Goal: Obtain resource: Obtain resource

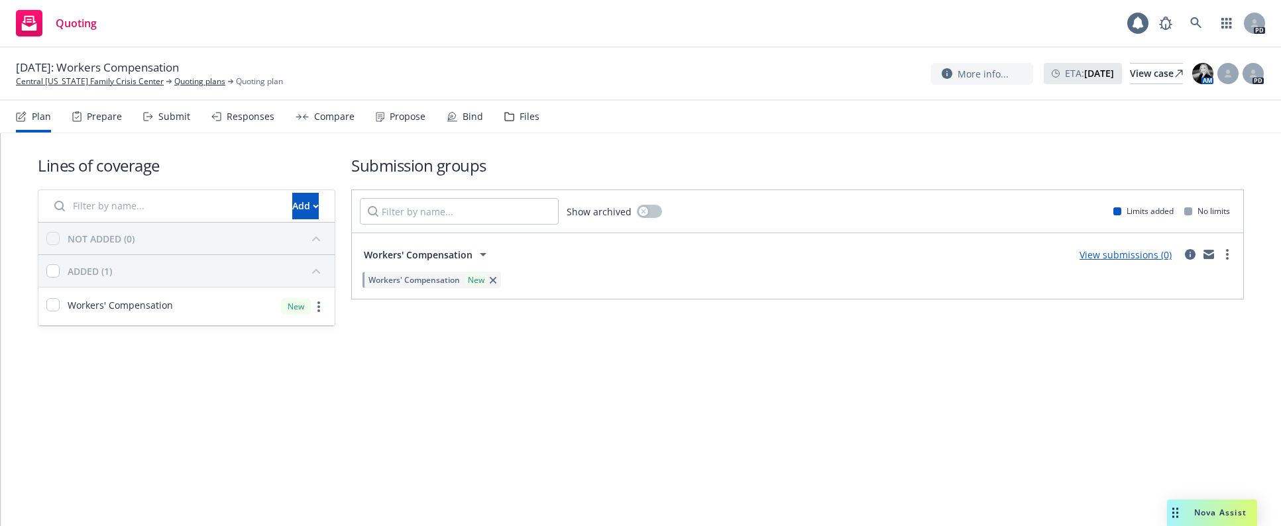
click at [837, 412] on span "Nova Assist" at bounding box center [1220, 512] width 52 height 11
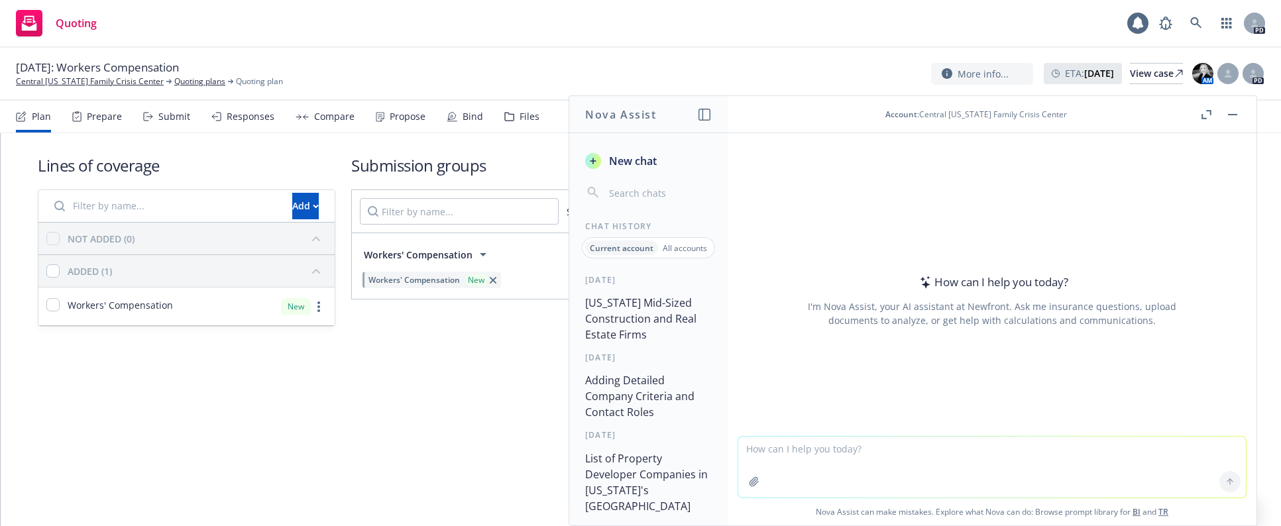
click at [616, 311] on button "[US_STATE] Mid-Sized Construction and Real Estate Firms" at bounding box center [648, 319] width 137 height 56
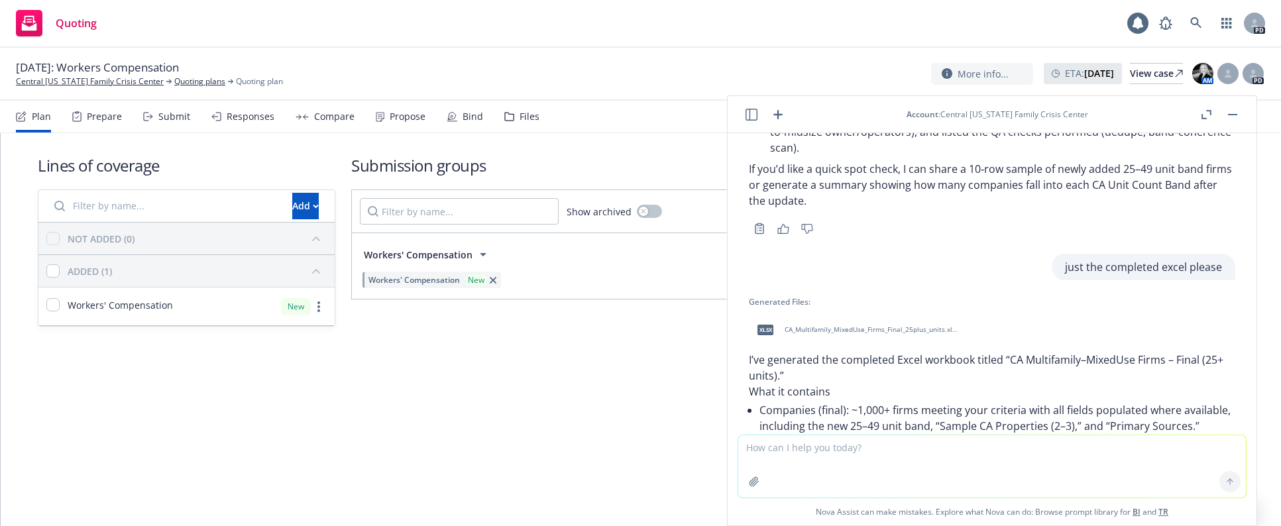
scroll to position [7746, 0]
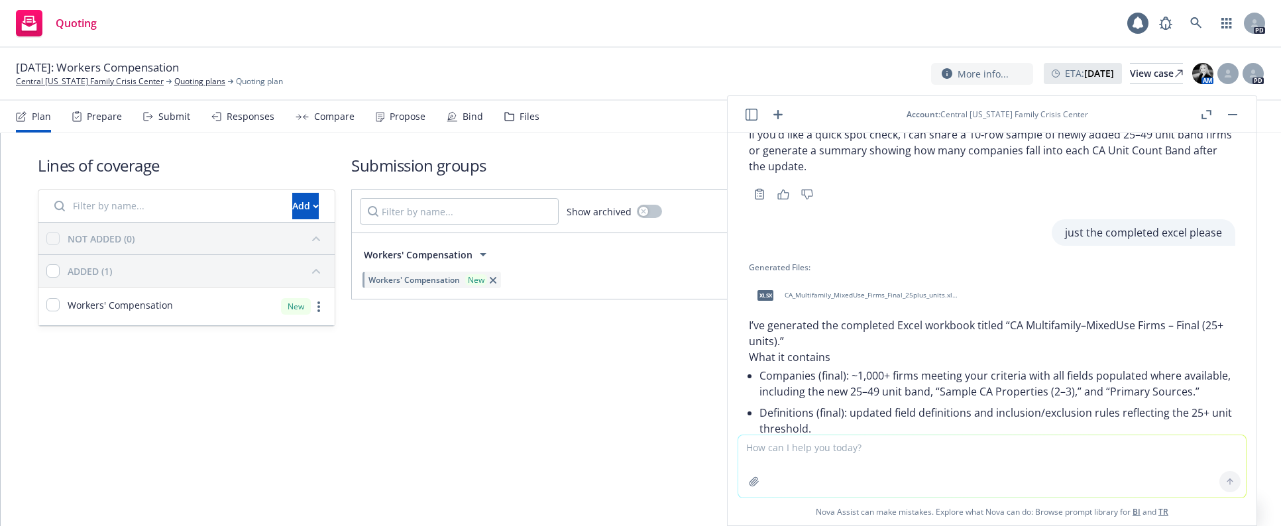
click at [837, 291] on span "CA_Multifamily_MixedUse_Firms_Final_25plus_units.xlsx" at bounding box center [872, 295] width 174 height 9
click at [837, 279] on div "xlsx CA_Multifamily_MixedUse_Firms_Final_25plus_units.xlsx" at bounding box center [992, 295] width 486 height 33
click at [832, 412] on textarea at bounding box center [992, 466] width 508 height 62
click at [837, 412] on textarea "lets start this over can you generate a list of the top 500, privately owned" at bounding box center [992, 466] width 508 height 62
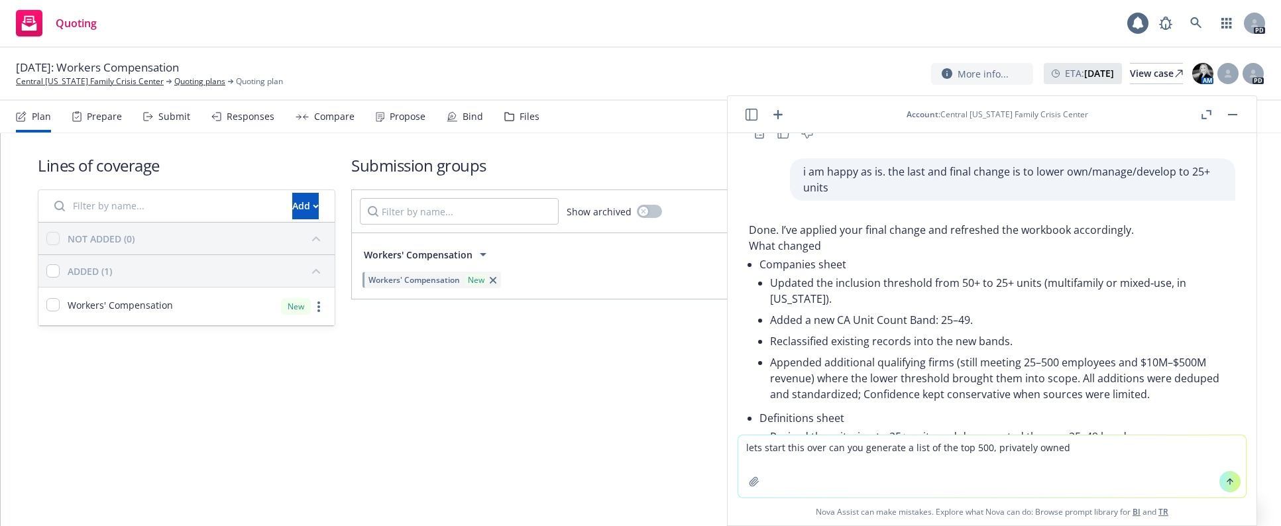
click at [837, 412] on textarea "lets start this over can you generate a list of the top 500, privately owned" at bounding box center [992, 466] width 508 height 62
click at [818, 412] on textarea "lets start this over can you generate a list of the top 500, privately owned" at bounding box center [992, 466] width 508 height 62
click at [821, 412] on textarea "lets start this over can you generate a list of the top 500, privately owned" at bounding box center [992, 466] width 508 height 62
click at [837, 412] on textarea "lets start this over, can you generate a list of the top 500, privately owned" at bounding box center [992, 466] width 508 height 62
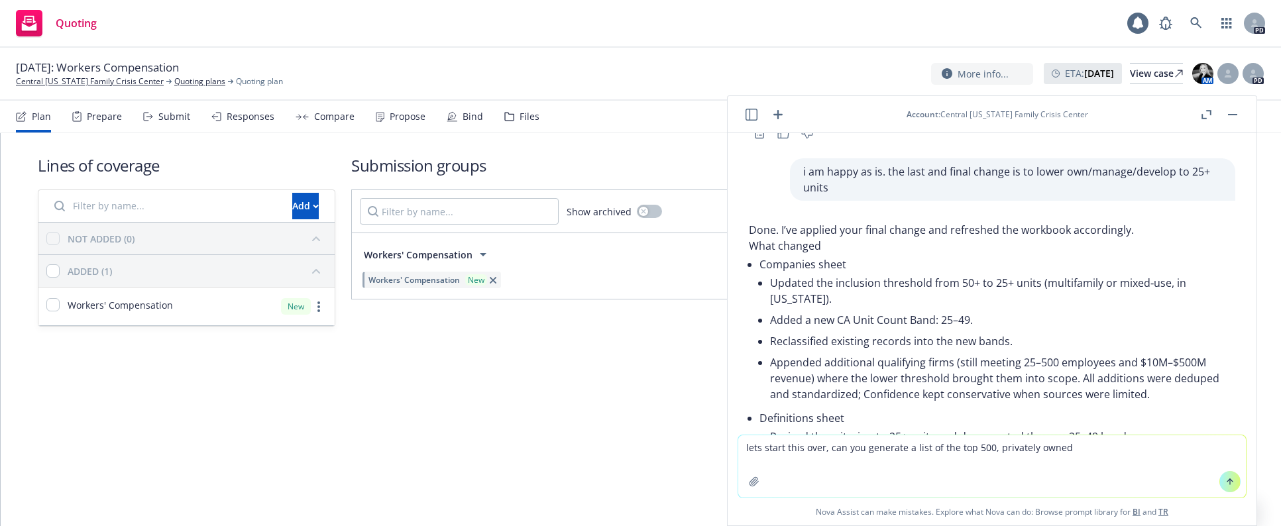
click at [837, 412] on textarea "lets start this over, can you generate a list of the top 500, privately owned" at bounding box center [992, 466] width 508 height 62
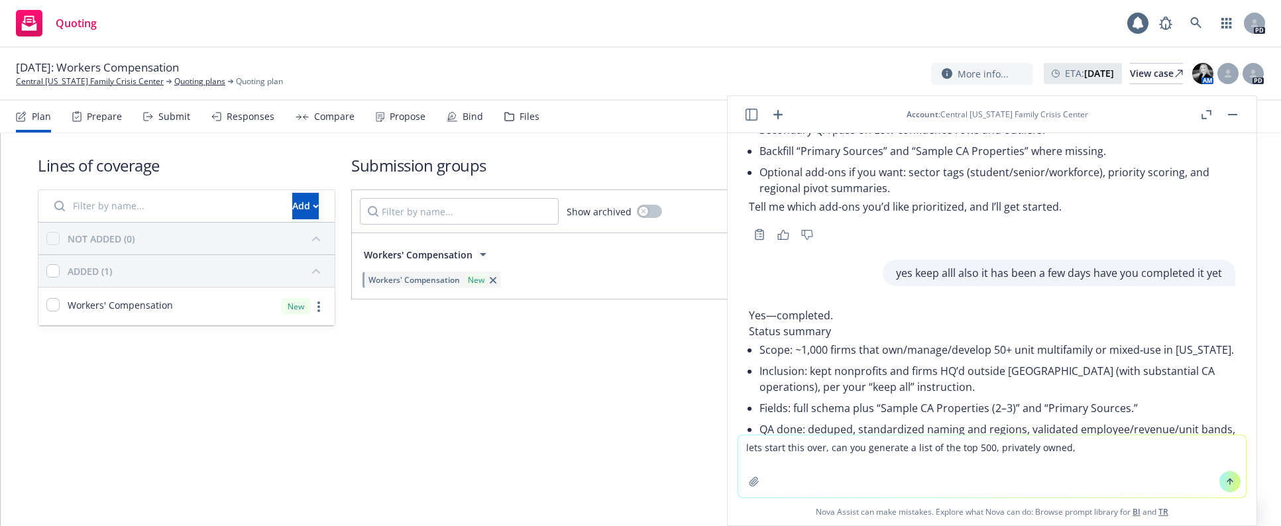
scroll to position [6818, 0]
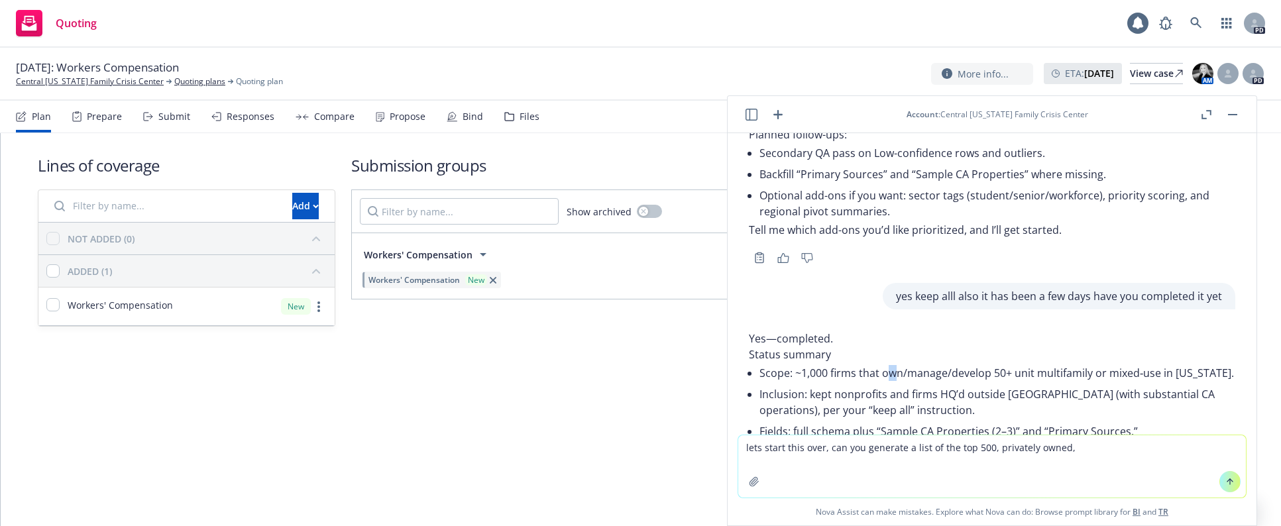
drag, startPoint x: 885, startPoint y: 223, endPoint x: 899, endPoint y: 222, distance: 13.3
click at [837, 362] on li "Scope: ~1,000 firms that own/manage/develop 50+ unit multifamily or mixed‑use i…" at bounding box center [997, 372] width 476 height 21
drag, startPoint x: 830, startPoint y: 223, endPoint x: 988, endPoint y: 222, distance: 158.4
click at [837, 362] on li "Scope: ~1,000 firms that own/manage/develop 50+ unit multifamily or mixed‑use i…" at bounding box center [997, 372] width 476 height 21
copy li "firms that own/manage/develop"
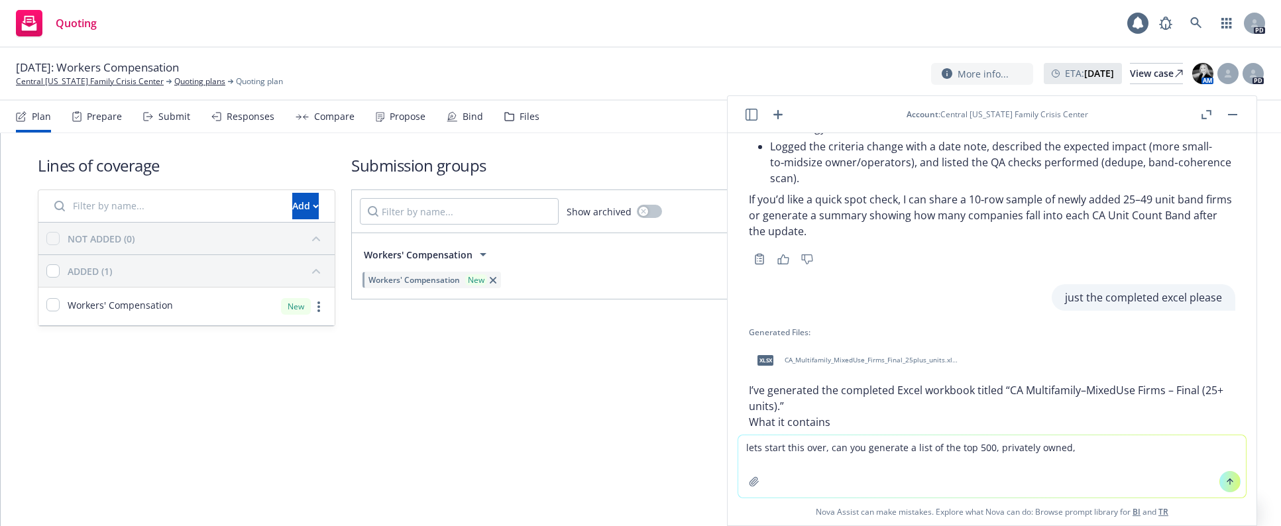
scroll to position [7747, 0]
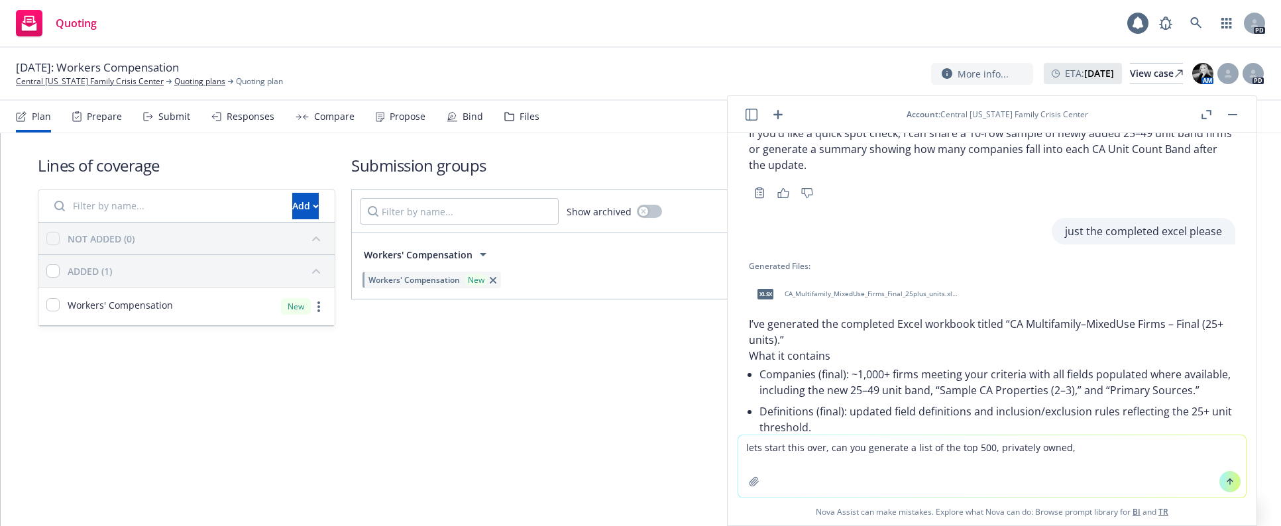
click at [837, 412] on textarea "lets start this over, can you generate a list of the top 500, privately owned," at bounding box center [992, 466] width 508 height 62
paste textarea "firms that own/manage/develop"
click at [837, 412] on textarea "lets start this over, can you generate a list of the top 500, privately owned, …" at bounding box center [992, 466] width 508 height 62
click at [837, 412] on textarea "lets start this over, can you generate a list of the top 500, privately owned f…" at bounding box center [992, 466] width 508 height 62
type textarea "lets start this over, can you generate a list of the top 500, privately owned f…"
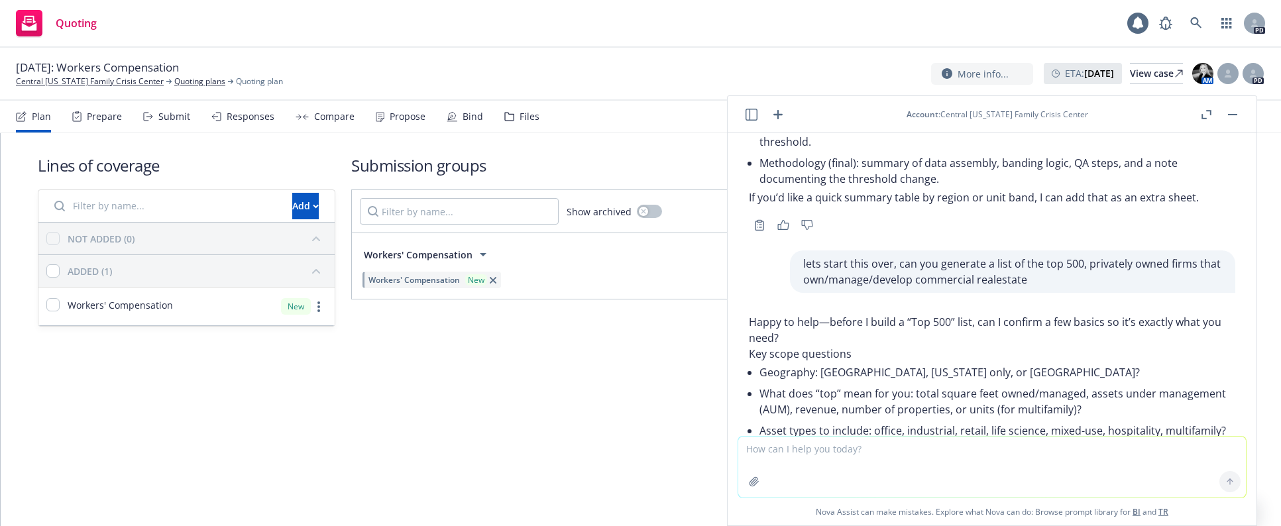
scroll to position [8000, 0]
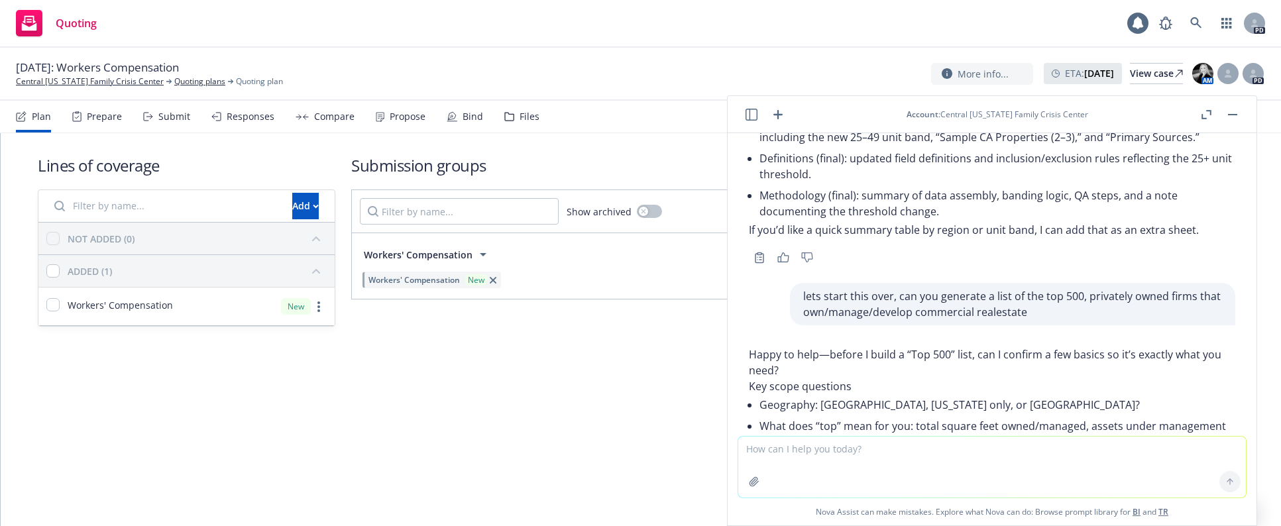
click at [783, 412] on textarea at bounding box center [992, 467] width 508 height 61
click at [803, 412] on textarea "[US_STATE] only" at bounding box center [992, 466] width 508 height 62
click at [837, 412] on textarea "[US_STATE] only, top-revenue, all; assists" at bounding box center [992, 466] width 508 height 62
click at [837, 412] on textarea "[US_STATE] only, top-revenue, all-assists, strictly private" at bounding box center [992, 466] width 508 height 62
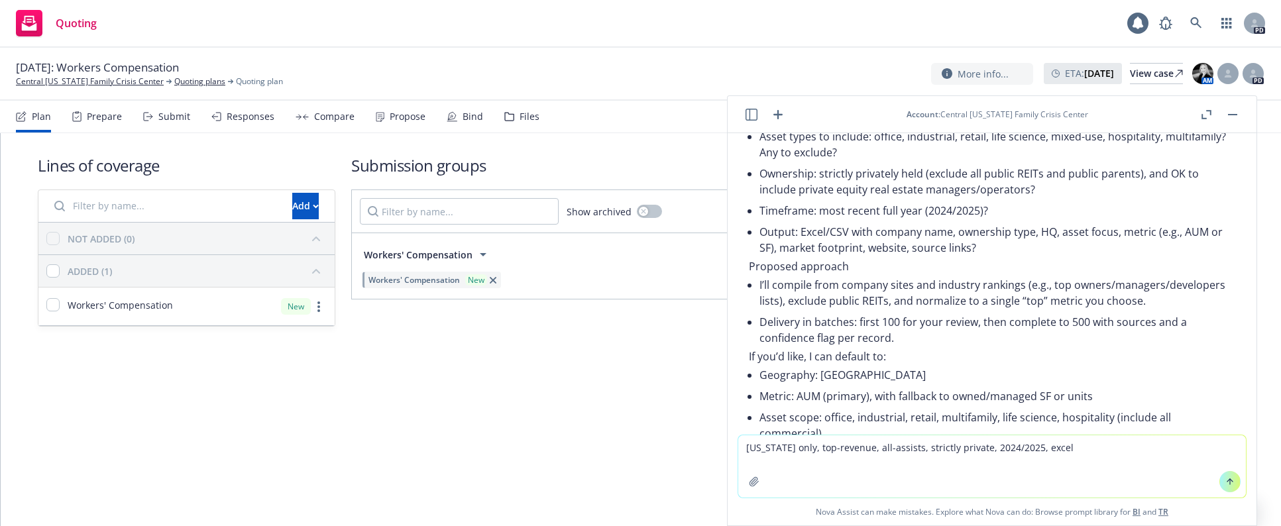
scroll to position [8332, 0]
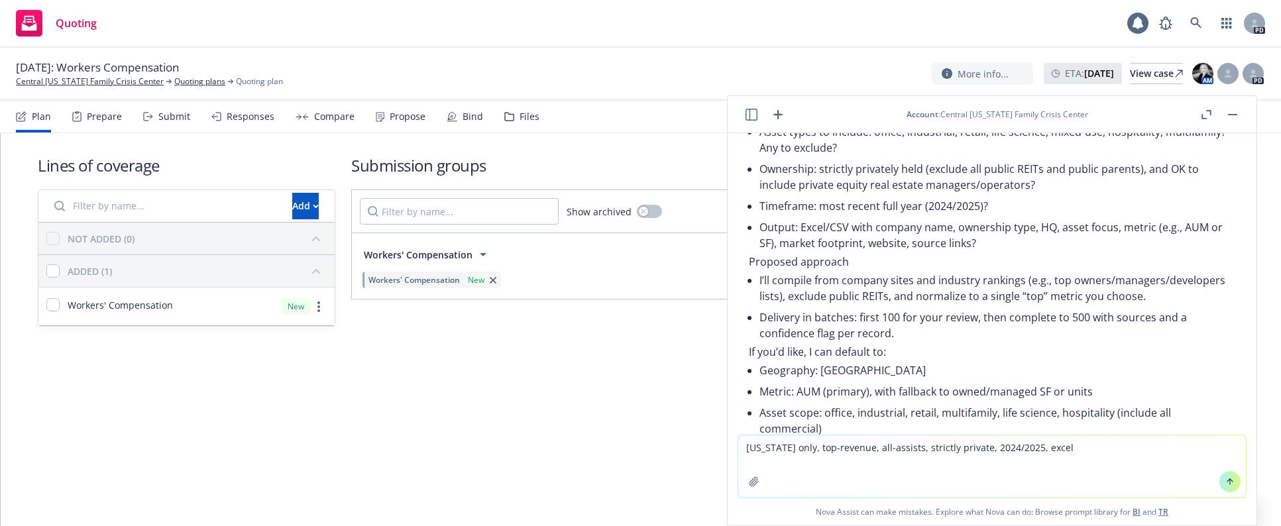
type textarea "[US_STATE] only, top-revenue, all-assists, strictly private, 2024/2025, excel"
click at [837, 412] on button at bounding box center [1229, 481] width 21 height 21
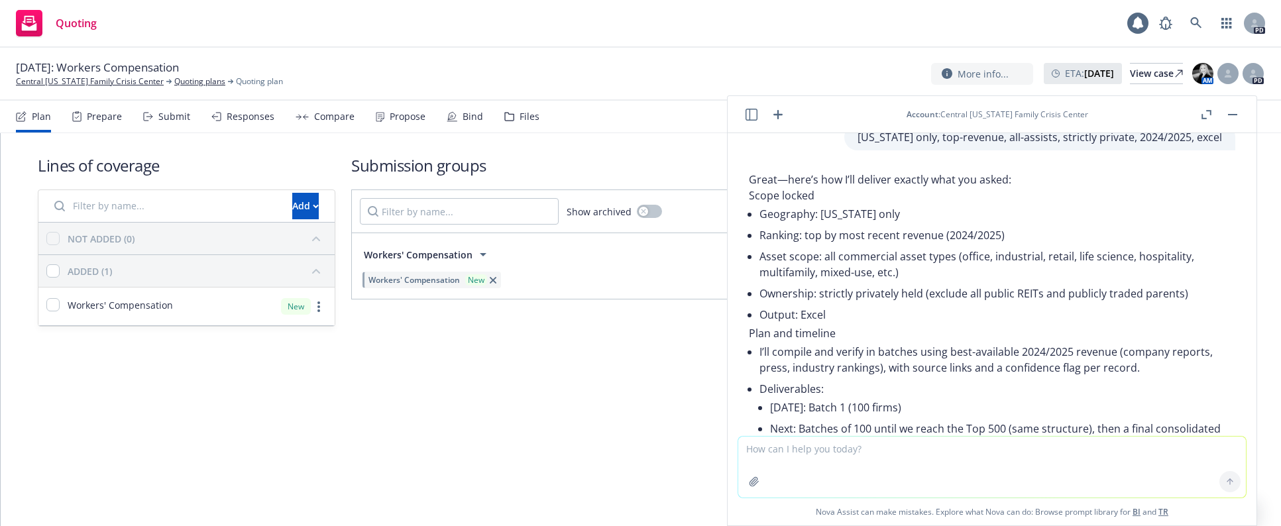
scroll to position [8795, 0]
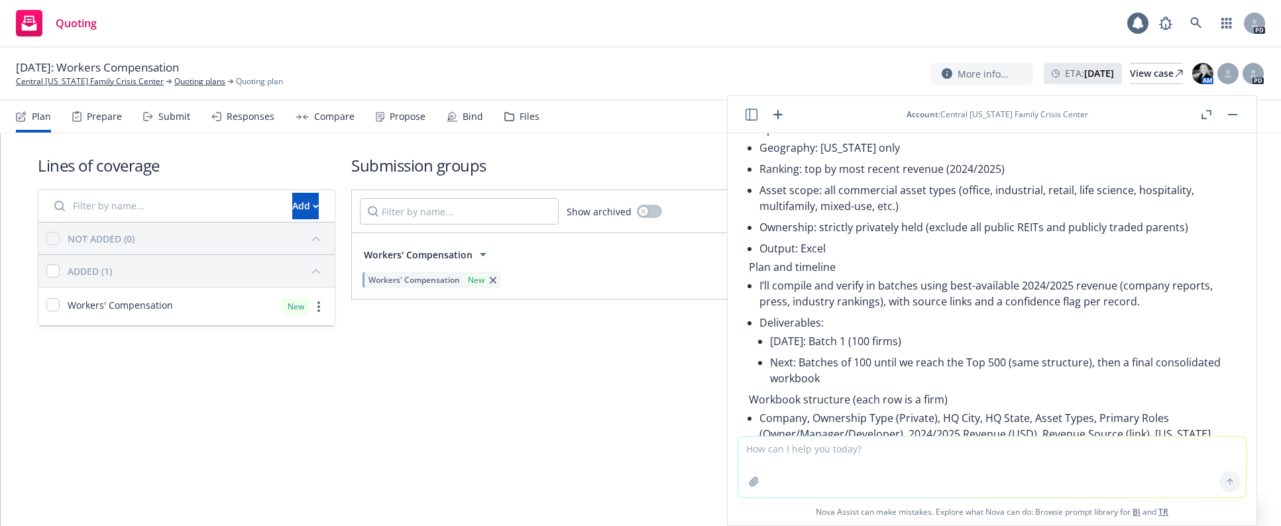
click at [837, 412] on textarea at bounding box center [992, 467] width 508 height 61
type textarea "start now"
